Goal: Information Seeking & Learning: Learn about a topic

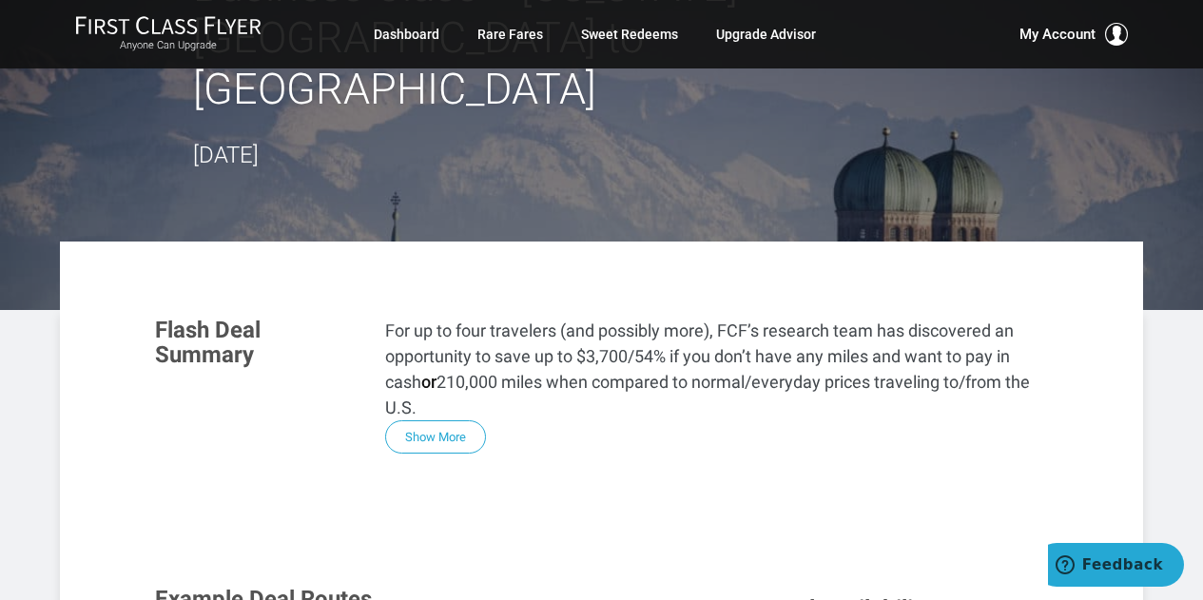
scroll to position [171, 0]
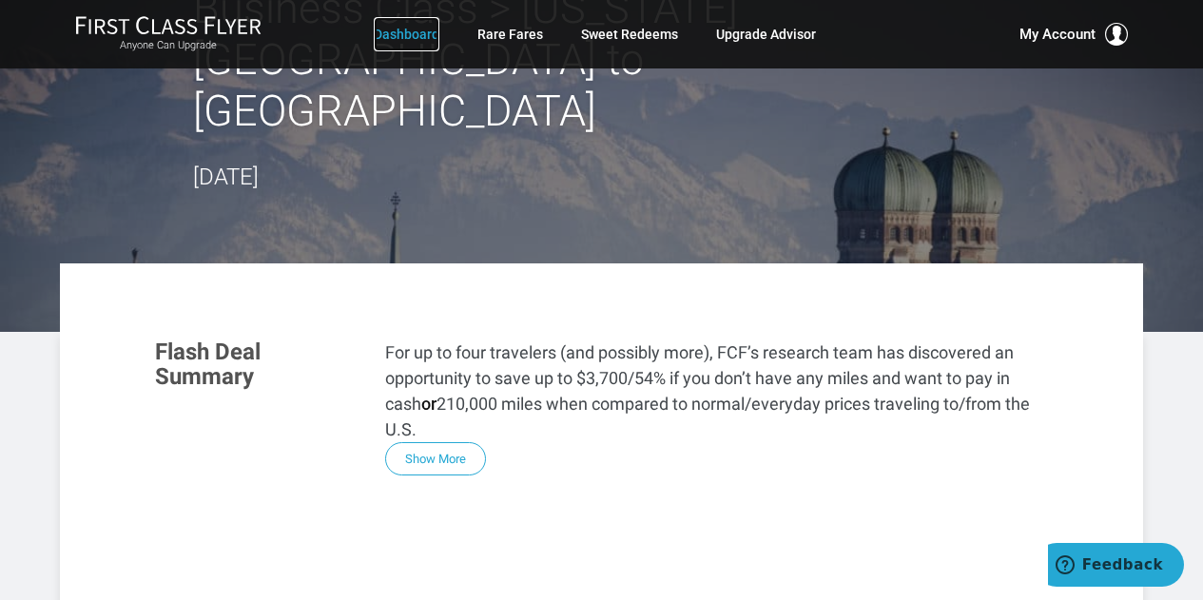
click at [420, 31] on link "Dashboard" at bounding box center [407, 34] width 66 height 34
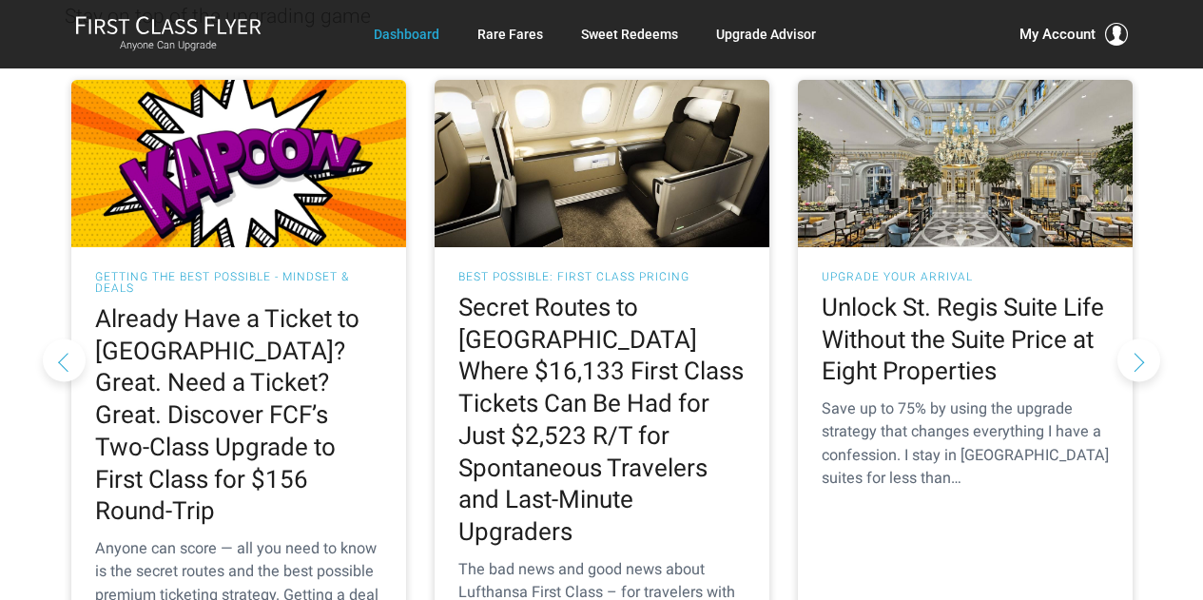
scroll to position [1871, 0]
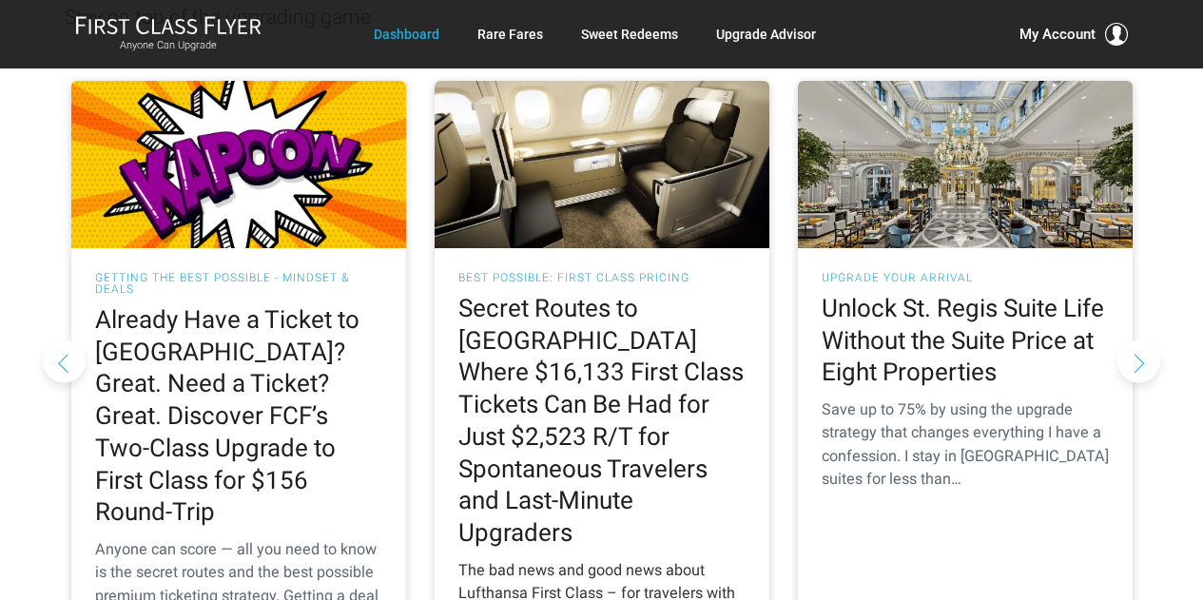
click at [584, 311] on h2 "Secret Routes to Europe Where $16,133 First Class Tickets Can Be Had for Just $…" at bounding box center [602, 421] width 287 height 257
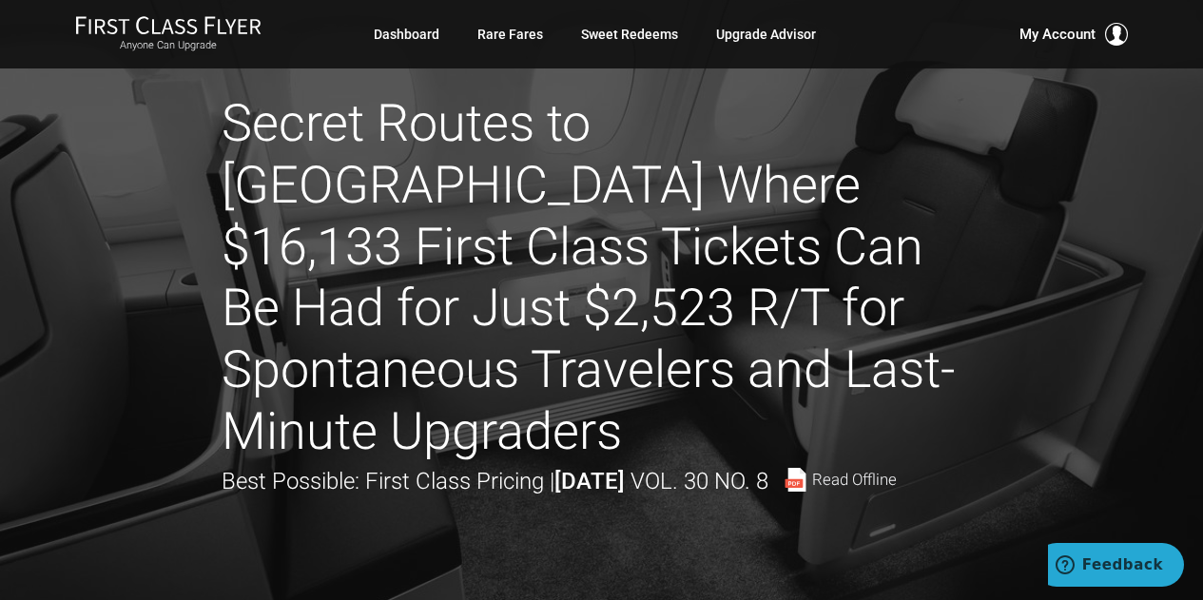
scroll to position [30, 0]
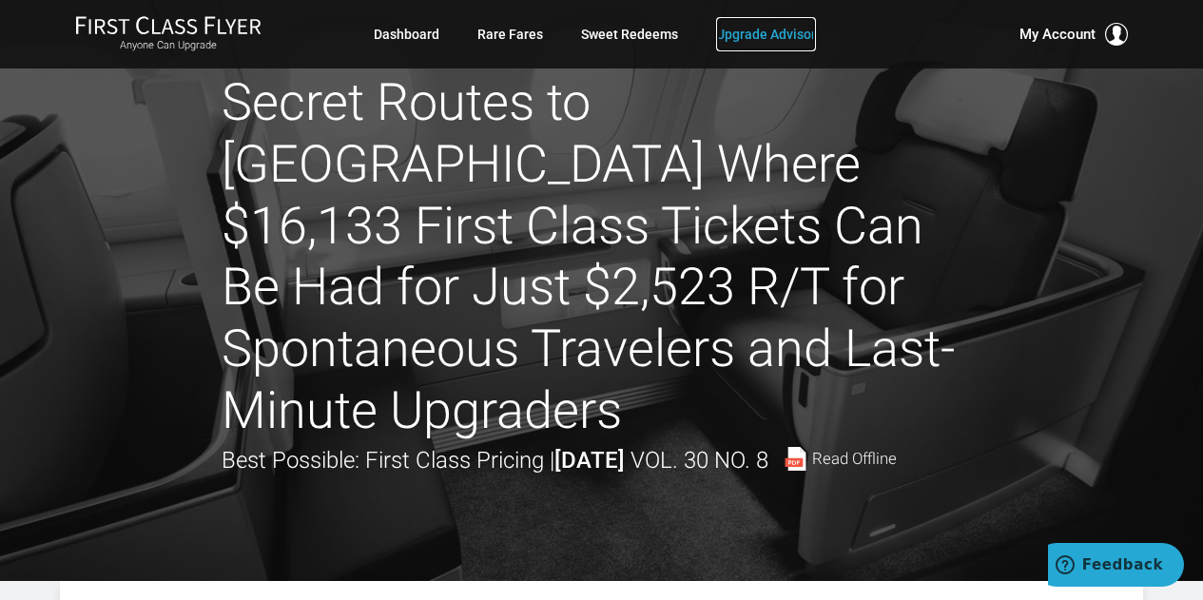
click at [771, 32] on link "Upgrade Advisor" at bounding box center [766, 34] width 100 height 34
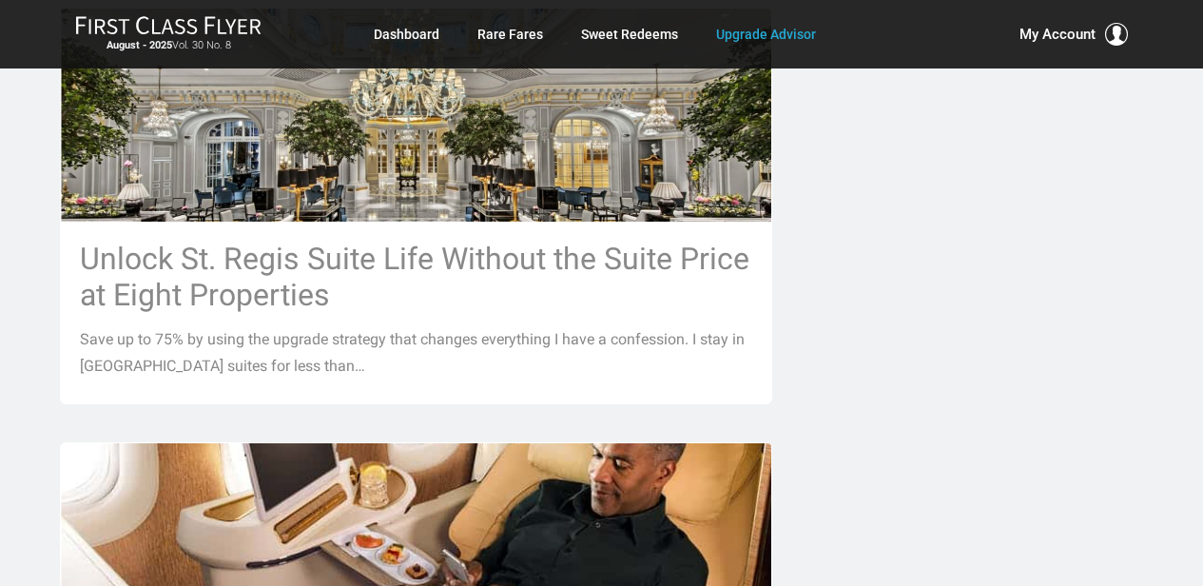
scroll to position [1465, 0]
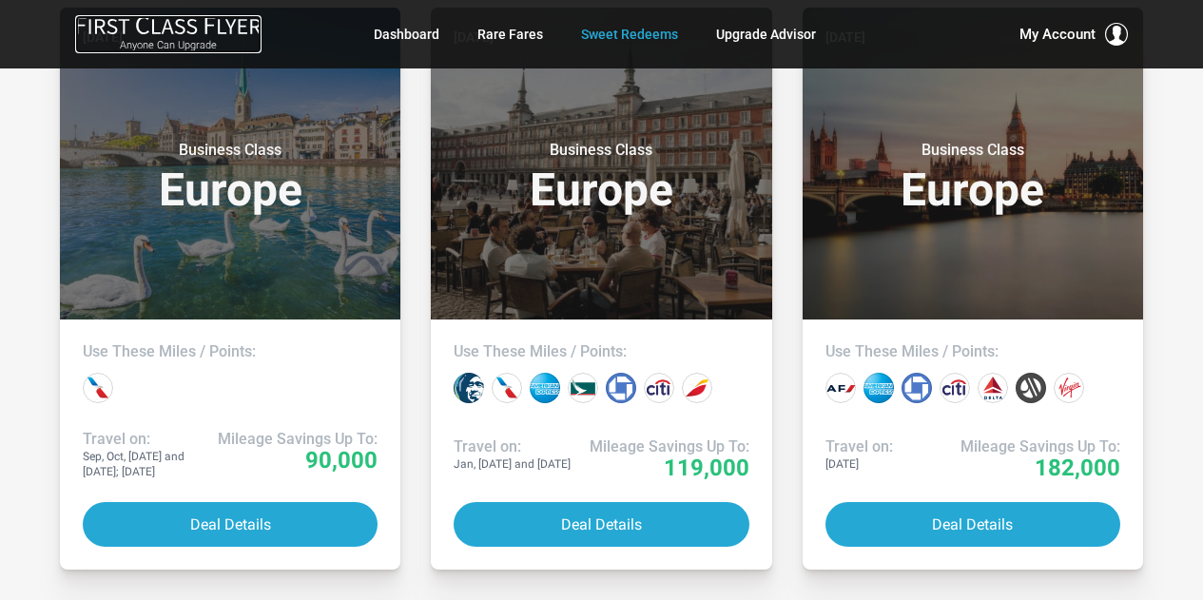
click at [203, 49] on small "Anyone Can Upgrade" at bounding box center [168, 45] width 186 height 13
click at [764, 31] on link "Upgrade Advisor" at bounding box center [766, 34] width 100 height 34
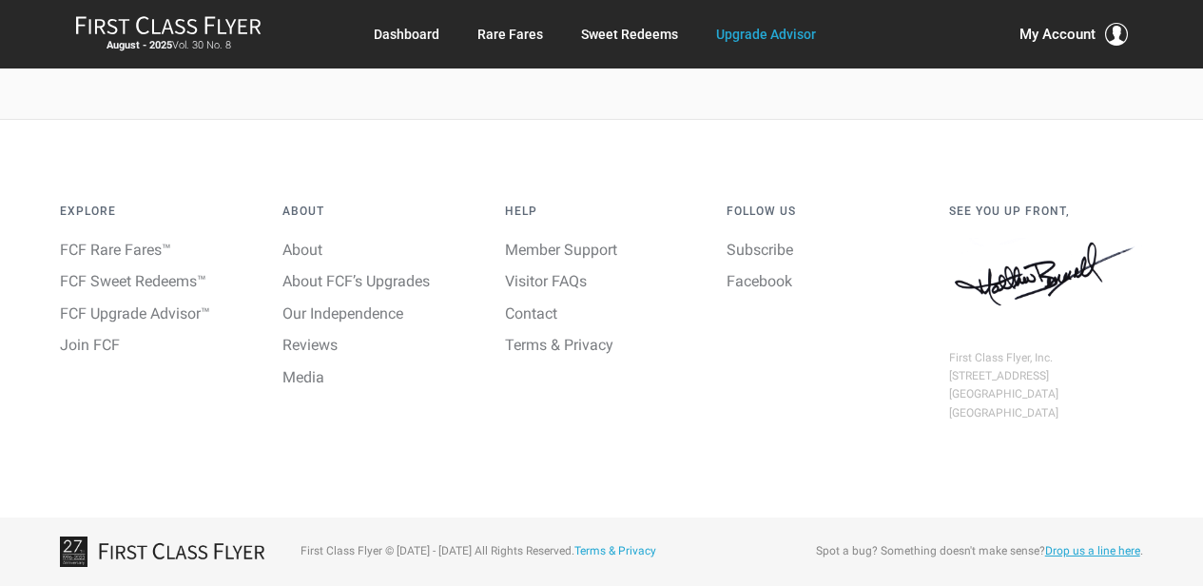
scroll to position [3269, 0]
click at [536, 249] on link "Member Support" at bounding box center [561, 250] width 112 height 18
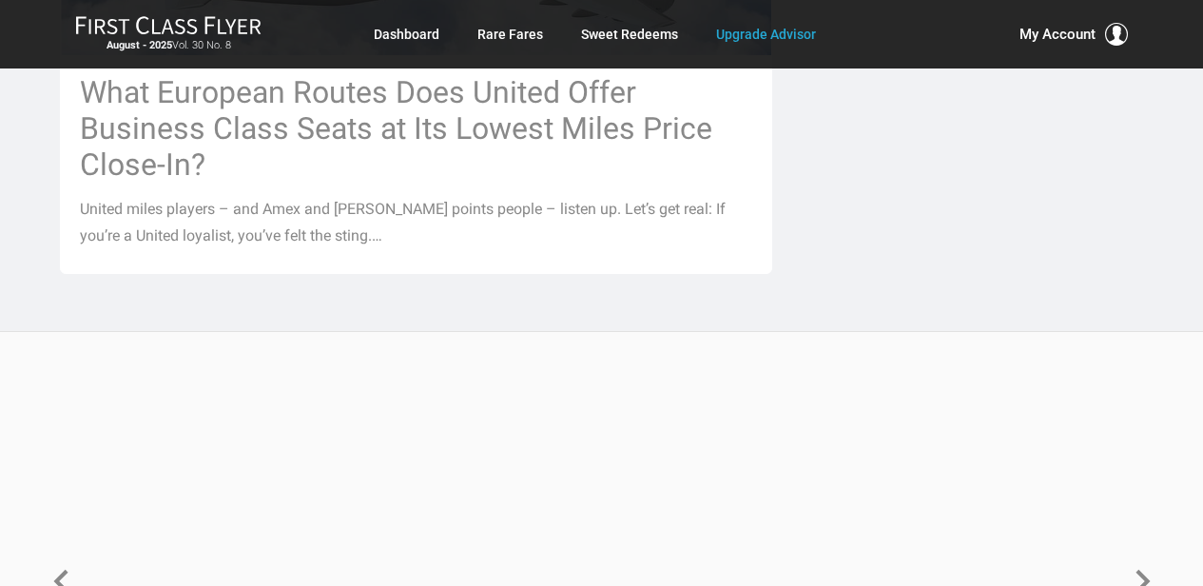
scroll to position [2531, 0]
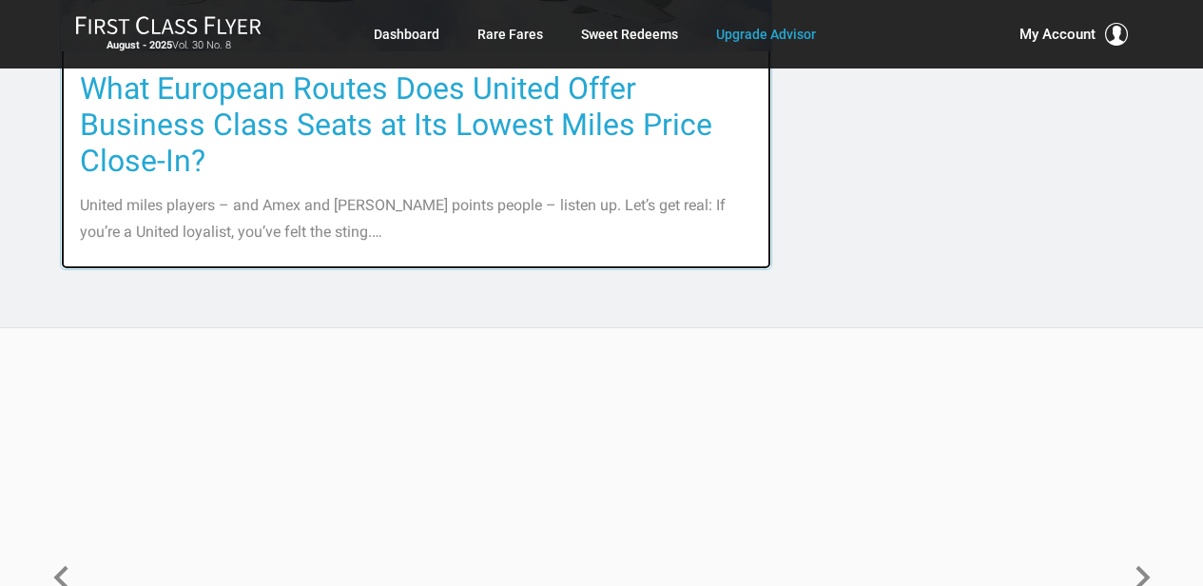
click at [233, 111] on h3 "What European Routes Does United Offer Business Class Seats at Its Lowest Miles…" at bounding box center [416, 124] width 673 height 108
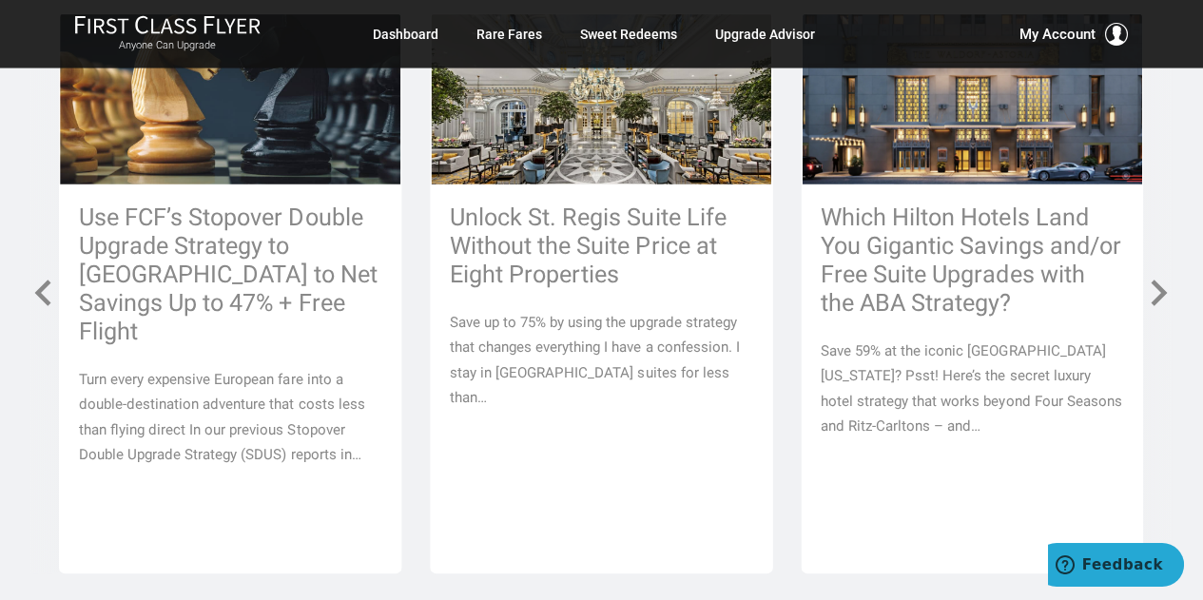
scroll to position [4728, 0]
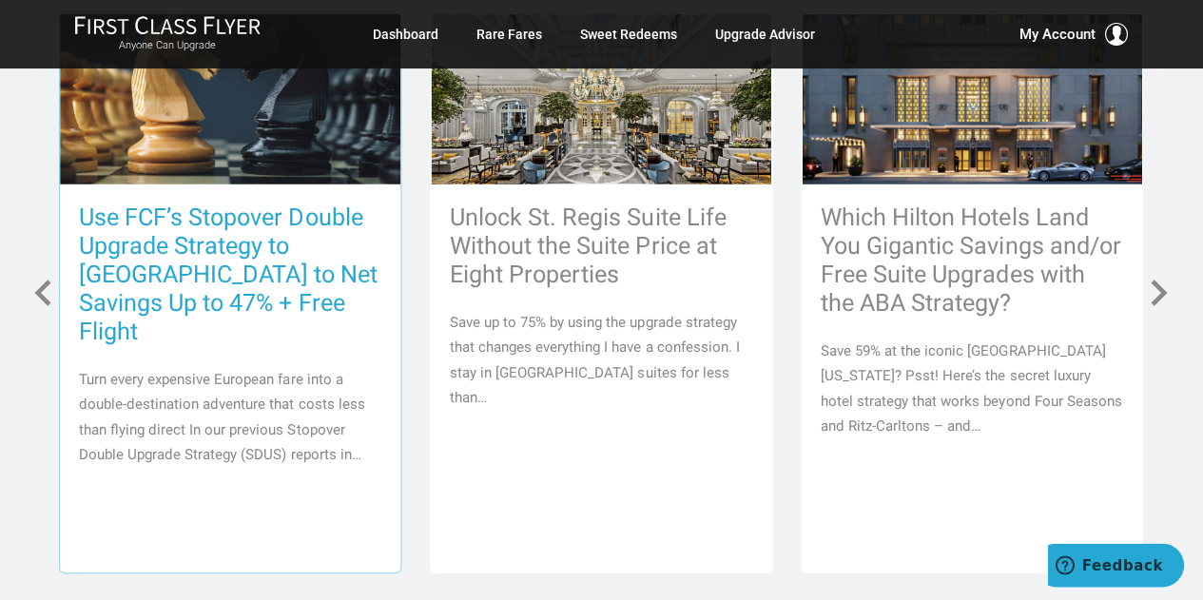
click at [195, 218] on h3 "Use FCF’s Stopover Double Upgrade Strategy to [GEOGRAPHIC_DATA] to Net Savings …" at bounding box center [231, 275] width 303 height 143
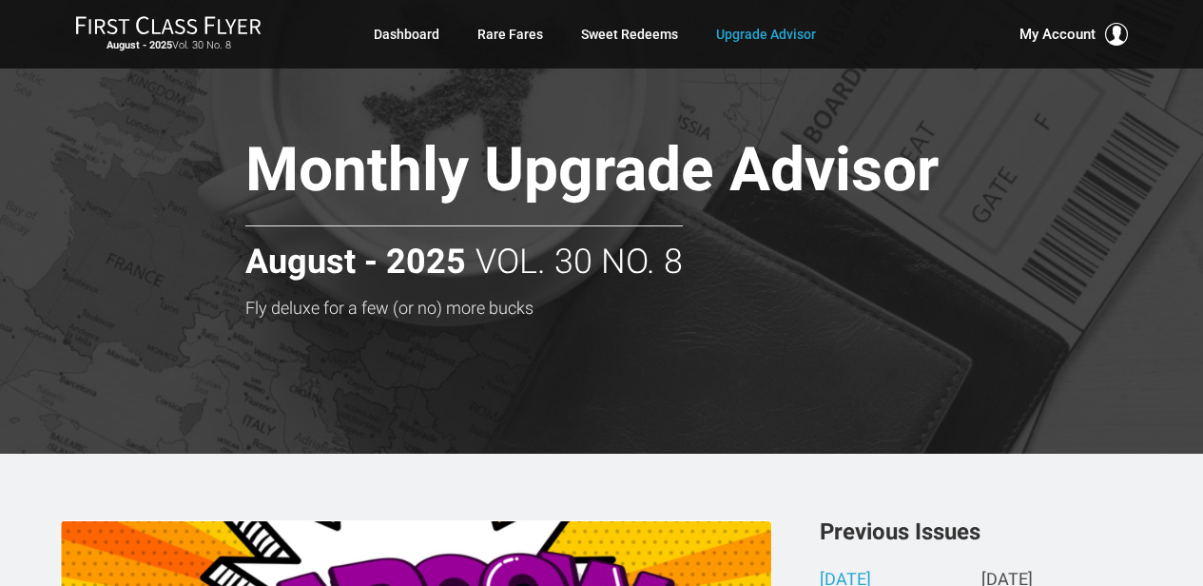
click at [648, 385] on div "Monthly Upgrade Advisor Fly deluxe for a few (or no) more bucks Monthly Upgrade…" at bounding box center [602, 227] width 1084 height 454
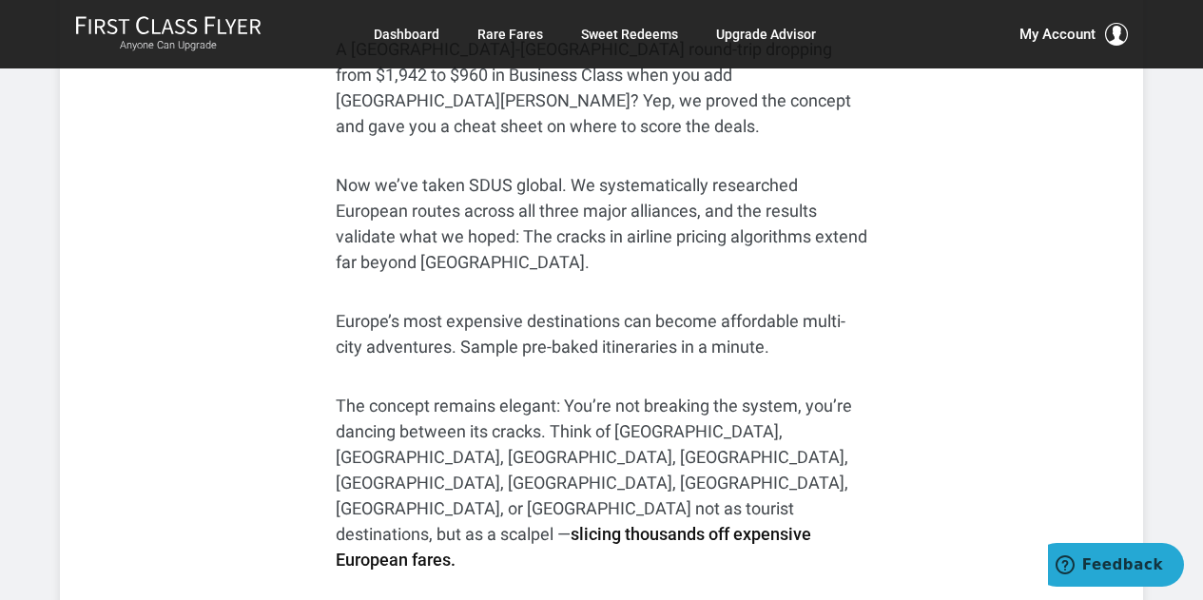
scroll to position [773, 0]
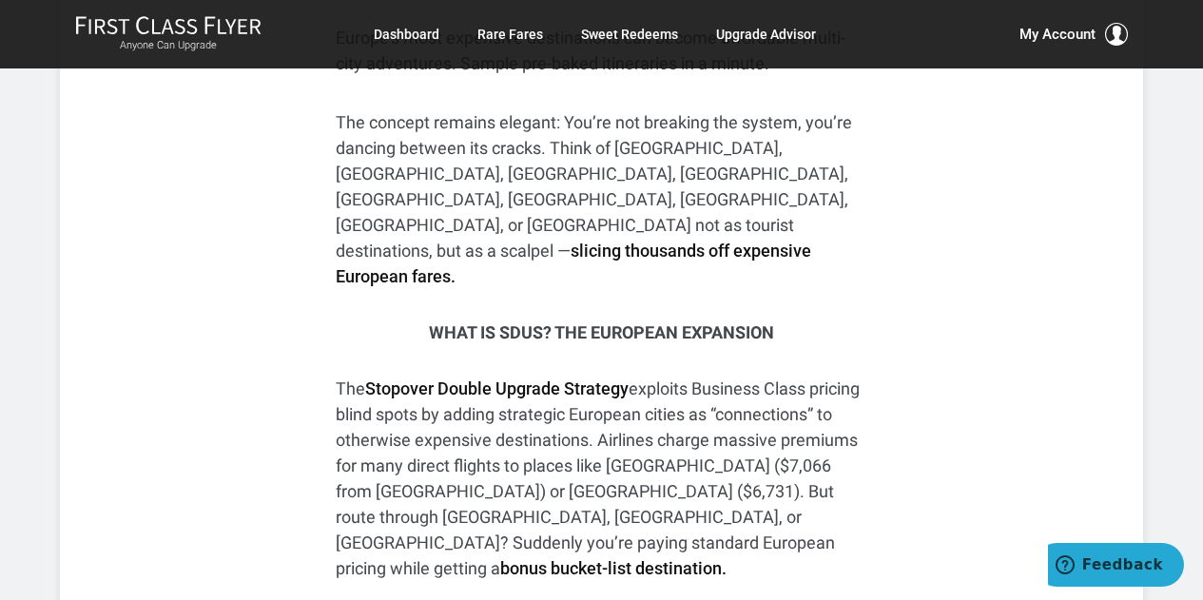
scroll to position [1031, 0]
